Goal: Task Accomplishment & Management: Complete application form

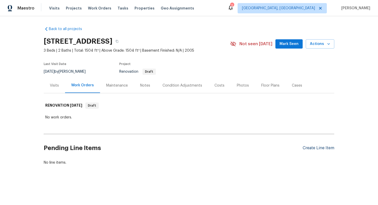
click at [321, 147] on div "Create Line Item" at bounding box center [318, 148] width 32 height 5
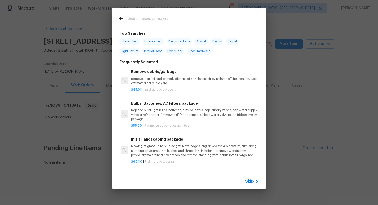
click at [248, 179] on span "Skip" at bounding box center [249, 181] width 9 height 5
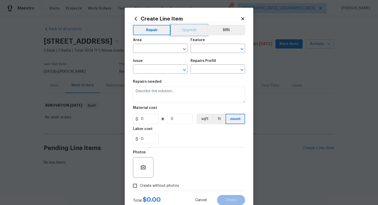
click at [184, 32] on button "Upgrade" at bounding box center [189, 30] width 37 height 10
click at [146, 33] on button "Repair" at bounding box center [151, 30] width 37 height 10
click at [148, 52] on input "text" at bounding box center [153, 49] width 40 height 8
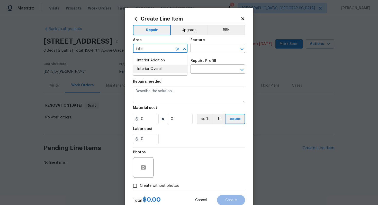
click at [160, 71] on li "Interior Overall" at bounding box center [160, 69] width 54 height 8
type input "Interior Overall"
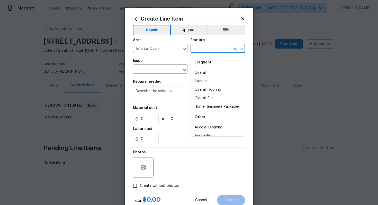
click at [208, 51] on input "text" at bounding box center [210, 49] width 40 height 8
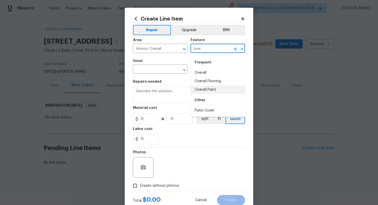
click at [209, 90] on li "Overall Paint" at bounding box center [217, 90] width 54 height 8
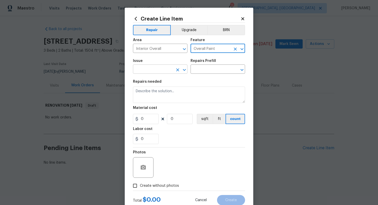
type input "Overall Paint"
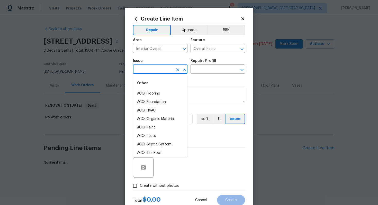
click at [156, 70] on input "text" at bounding box center [153, 70] width 40 height 8
click at [161, 135] on li "Interior Paint" at bounding box center [160, 136] width 54 height 8
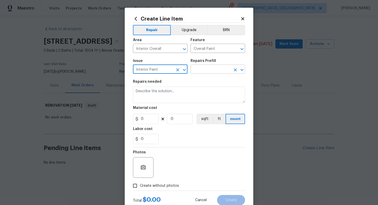
type input "Interior Paint"
click at [200, 69] on input "text" at bounding box center [210, 70] width 40 height 8
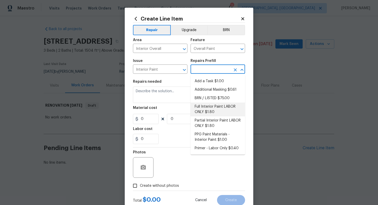
click at [204, 105] on li "Full Interior Paint LABOR ONLY $1.80" at bounding box center [217, 109] width 54 height 14
type input "Full Interior Paint LABOR ONLY $1.80"
type textarea "Full Interior paint - (walls, ceilings, trim, and doors) - PAINT PROVIDED BY OP…"
type input "1.8"
type input "1"
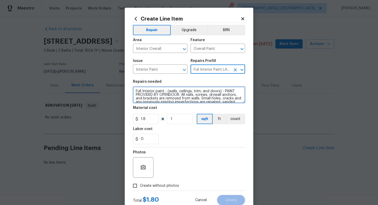
click at [134, 91] on textarea "Full Interior paint - (walls, ceilings, trim, and doors) - PAINT PROVIDED BY OP…" at bounding box center [189, 95] width 112 height 16
type textarea "#sala - Full Interior paint - (walls, ceilings, trim, and doors) - PAINT PROVID…"
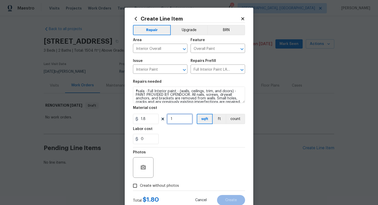
click at [179, 118] on input "1" at bounding box center [180, 119] width 26 height 10
type input "1504"
click at [168, 186] on span "Create without photos" at bounding box center [159, 185] width 39 height 5
click at [140, 186] on input "Create without photos" at bounding box center [135, 186] width 10 height 10
checkbox input "true"
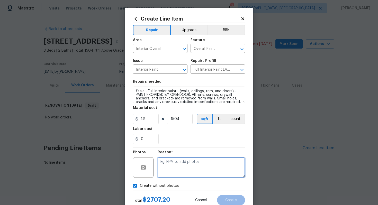
click at [183, 167] on textarea at bounding box center [200, 167] width 87 height 21
type textarea "n/a"
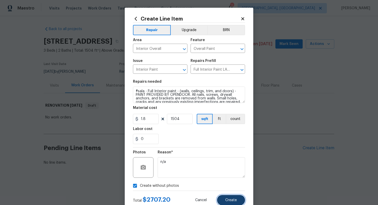
click at [227, 201] on span "Create" at bounding box center [231, 200] width 12 height 4
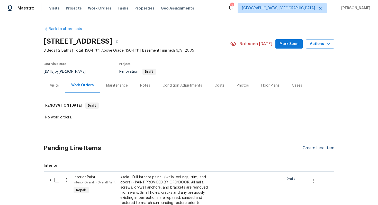
click at [312, 147] on div "Create Line Item" at bounding box center [318, 148] width 32 height 5
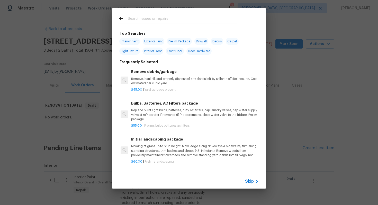
click at [254, 184] on icon at bounding box center [257, 181] width 6 height 6
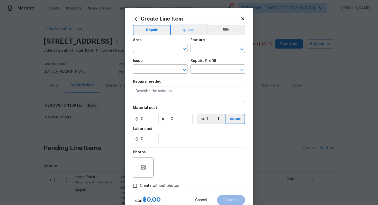
click at [183, 29] on button "Upgrade" at bounding box center [189, 30] width 37 height 10
click at [157, 46] on input "text" at bounding box center [153, 49] width 40 height 8
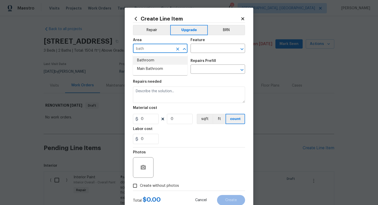
click at [155, 62] on li "Bathroom" at bounding box center [160, 60] width 54 height 8
type input "Bathroom"
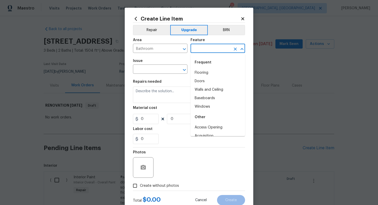
click at [195, 53] on input "text" at bounding box center [210, 49] width 40 height 8
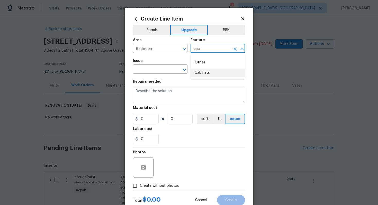
click at [198, 69] on li "Cabinets" at bounding box center [217, 73] width 54 height 8
type input "Cabinets"
click at [154, 69] on input "text" at bounding box center [153, 70] width 40 height 8
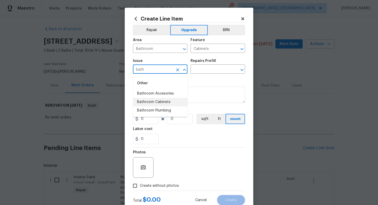
click at [168, 101] on li "Bathroom Cabinets" at bounding box center [160, 102] width 54 height 8
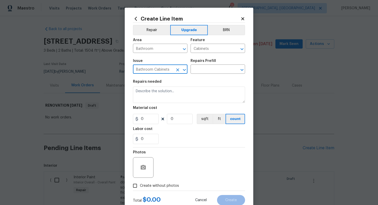
type input "Bathroom Cabinets"
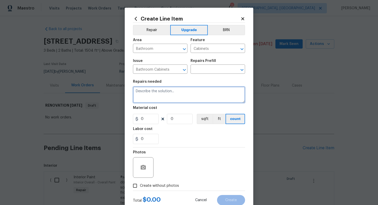
drag, startPoint x: 168, startPoint y: 101, endPoint x: 59, endPoint y: -29, distance: 170.1
click at [59, 0] on html "Maestro Visits Projects Work Orders Tasks Properties Geo Assignments 2 [GEOGRAP…" at bounding box center [189, 102] width 378 height 205
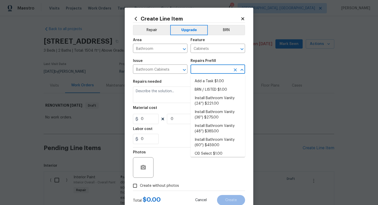
click at [202, 68] on input "text" at bounding box center [210, 70] width 40 height 8
click at [217, 141] on li "Install Bathroom Vanity (60'') $459.00" at bounding box center [217, 143] width 54 height 14
type input "Install Bathroom Vanity (60'') $459.00"
type textarea "Remove the existing bathroom vanity (if present) and install a new 60'' bathroo…"
type input "459"
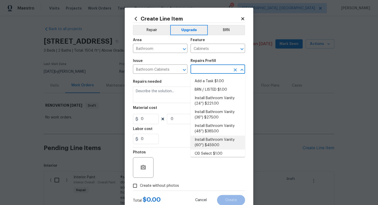
type input "1"
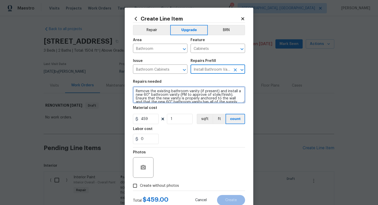
click at [135, 89] on textarea "Remove the existing bathroom vanity (if present) and install a new 60'' bathroo…" at bounding box center [189, 95] width 112 height 16
paste textarea "Both bathrooms"
type textarea "#sala - Both bathrooms - Remove the existing bathroom vanity (if present) and i…"
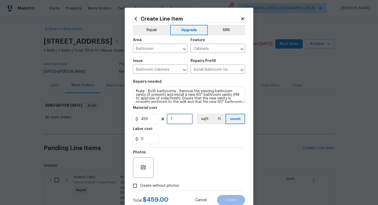
click at [183, 120] on input "1" at bounding box center [180, 119] width 26 height 10
type input "5"
click at [152, 118] on input "459" at bounding box center [146, 119] width 26 height 10
type input "0"
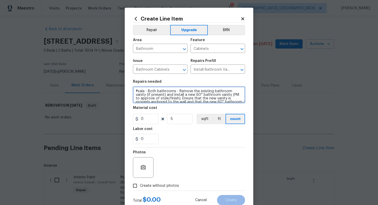
click at [147, 92] on textarea "#sala - Both bathrooms - Remove the existing bathroom vanity (if present) and i…" at bounding box center [189, 95] width 112 height 16
click at [177, 92] on textarea "#sala - Both bathrooms - Remove the existing bathroom vanity (if present) and i…" at bounding box center [189, 95] width 112 height 16
paste textarea "Install double vanities"
type textarea "#sala - Both bathrooms - Install double vanities - Remove the existing bathroom…"
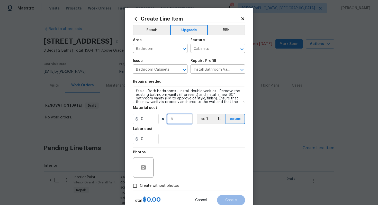
click at [182, 119] on input "5" at bounding box center [180, 119] width 26 height 10
type input "1"
click at [152, 121] on input "0" at bounding box center [146, 119] width 26 height 10
type input "2436"
click at [162, 185] on span "Create without photos" at bounding box center [159, 185] width 39 height 5
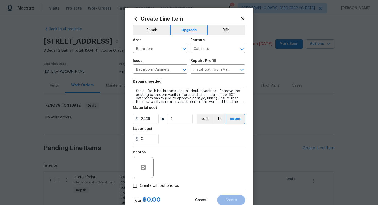
click at [140, 185] on input "Create without photos" at bounding box center [135, 186] width 10 height 10
checkbox input "true"
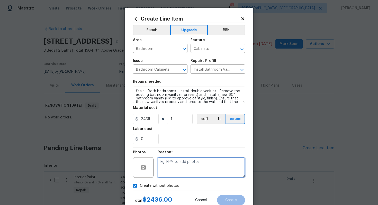
click at [174, 175] on textarea at bounding box center [200, 167] width 87 height 21
type textarea "n/a"
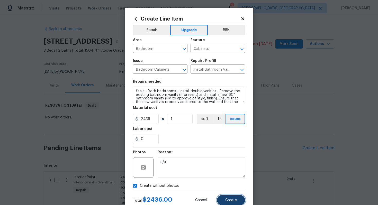
click at [227, 202] on span "Create" at bounding box center [231, 200] width 12 height 4
